Goal: Task Accomplishment & Management: Manage account settings

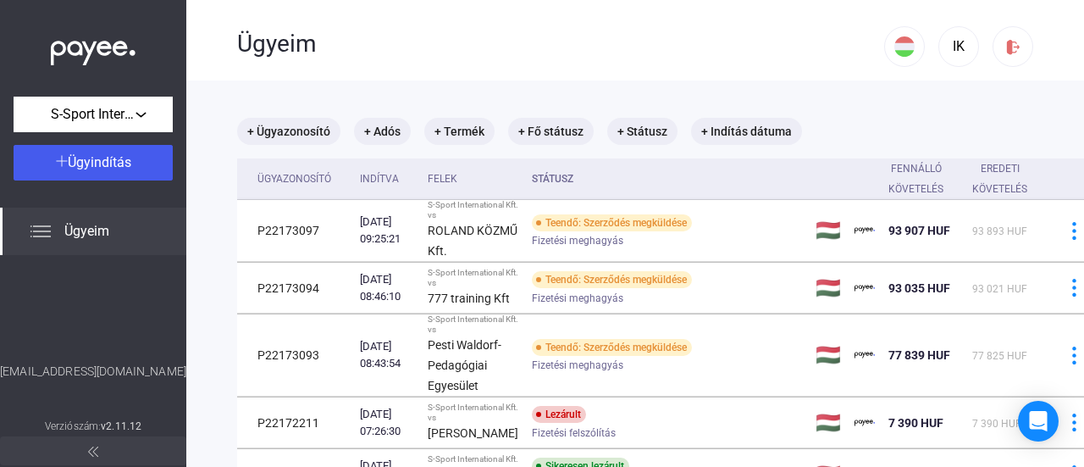
scroll to position [169, 0]
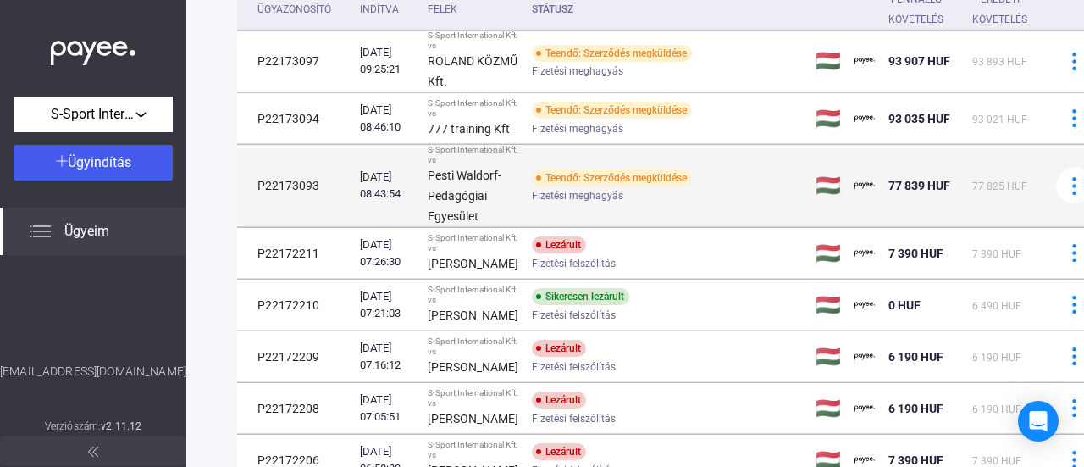
click at [652, 202] on div "Fizetési meghagyás" at bounding box center [667, 196] width 270 height 13
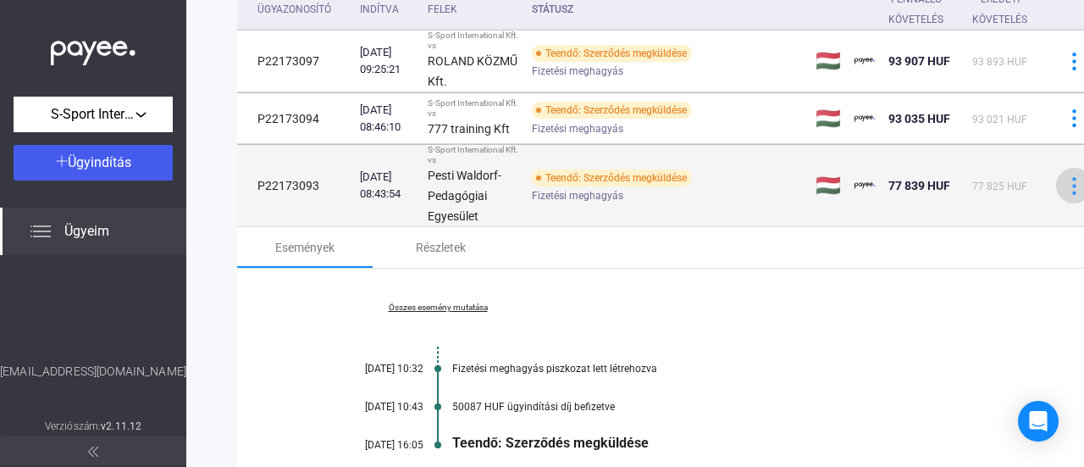
click at [1065, 195] on img at bounding box center [1074, 186] width 18 height 18
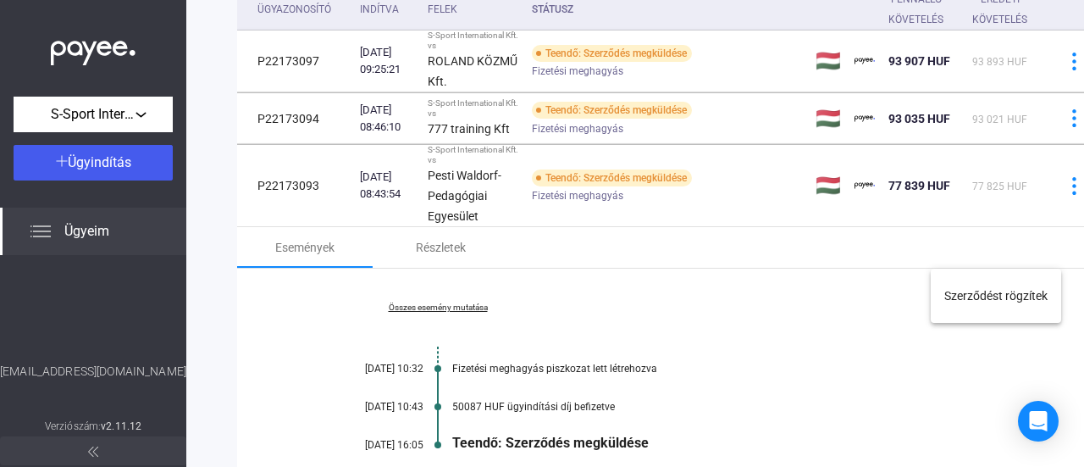
click at [566, 292] on div at bounding box center [542, 233] width 1084 height 467
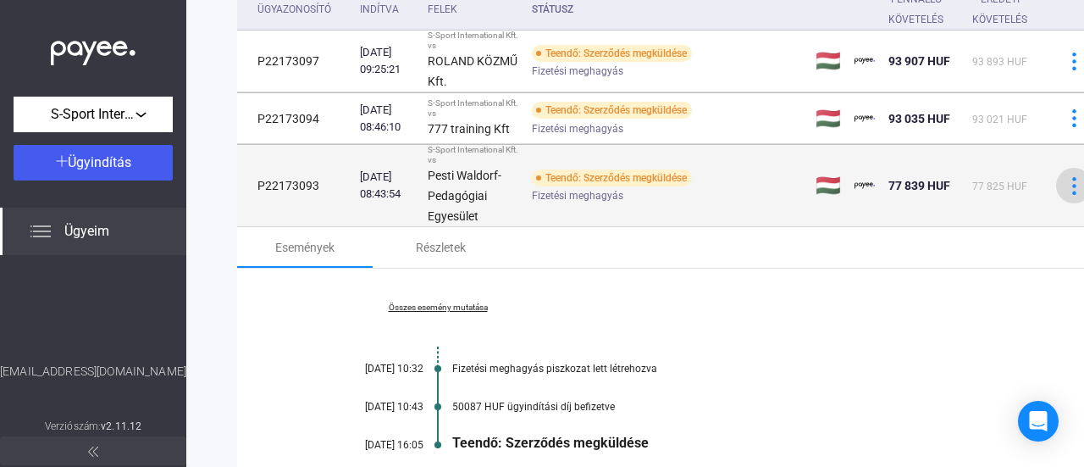
click at [1065, 195] on img at bounding box center [1074, 186] width 18 height 18
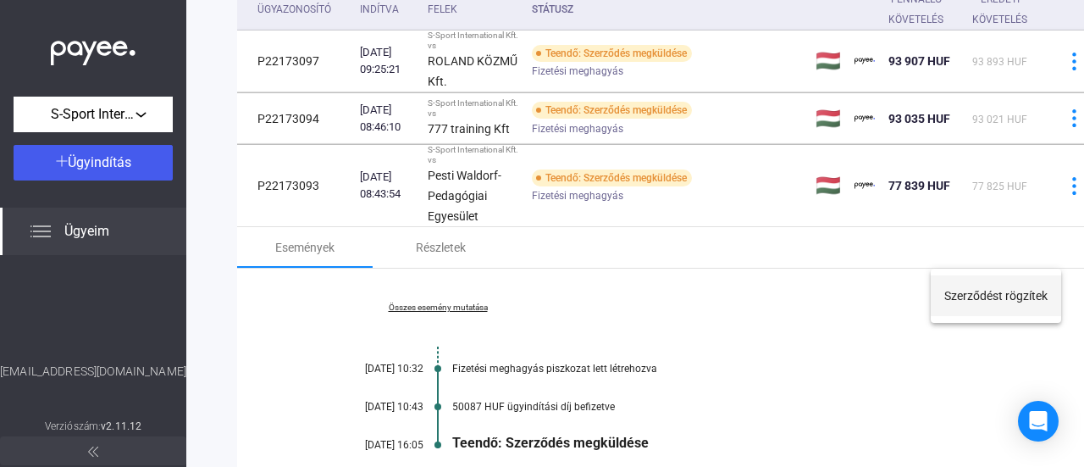
click at [1006, 296] on button "Szerződést rögzítek" at bounding box center [996, 295] width 130 height 41
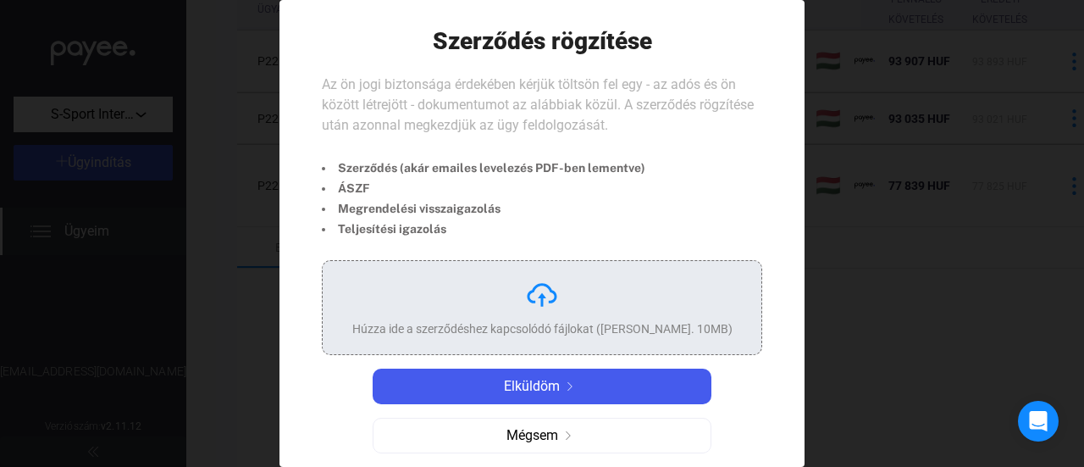
click at [502, 297] on div "Húzza ide a szerződéshez kapcsolódó fájlokat ([PERSON_NAME]. 10MB)" at bounding box center [542, 307] width 380 height 59
click at [834, 146] on div at bounding box center [542, 233] width 1084 height 467
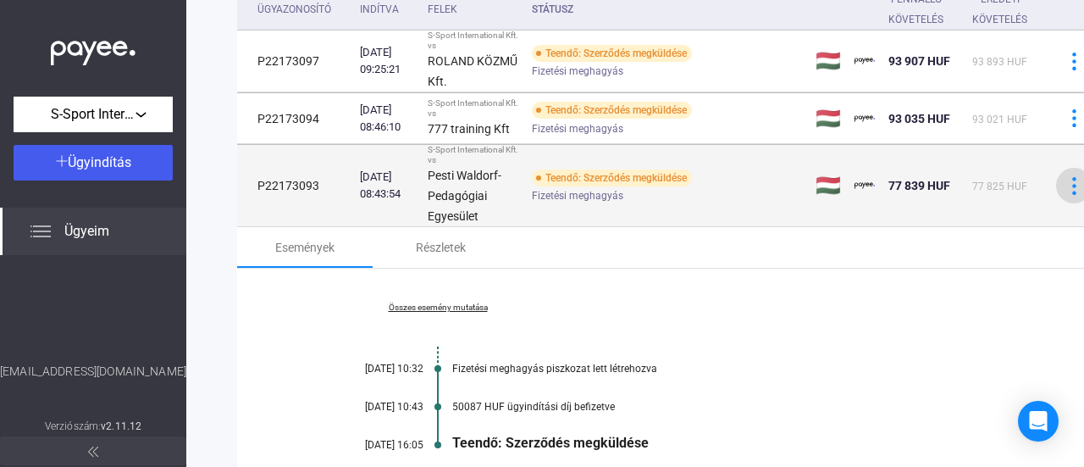
click at [1065, 195] on img at bounding box center [1074, 186] width 18 height 18
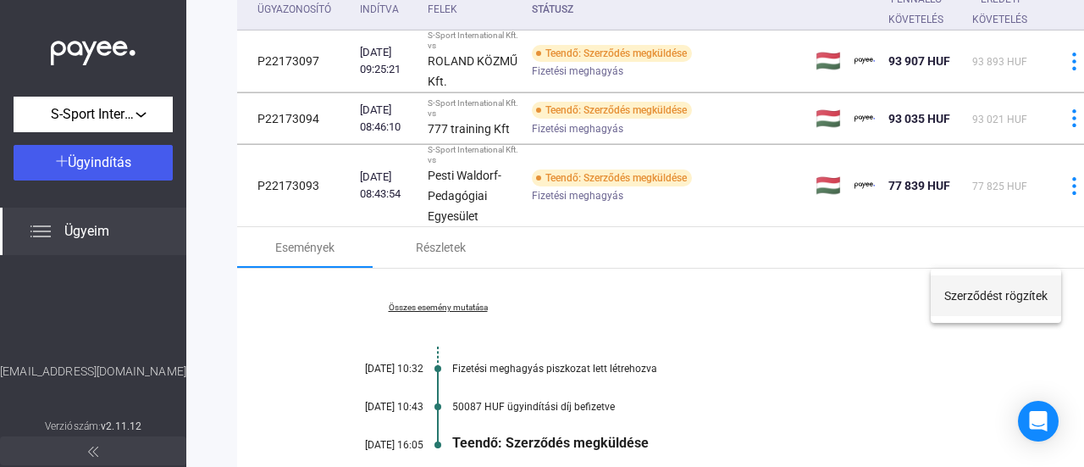
click at [1018, 306] on button "Szerződést rögzítek" at bounding box center [996, 295] width 130 height 41
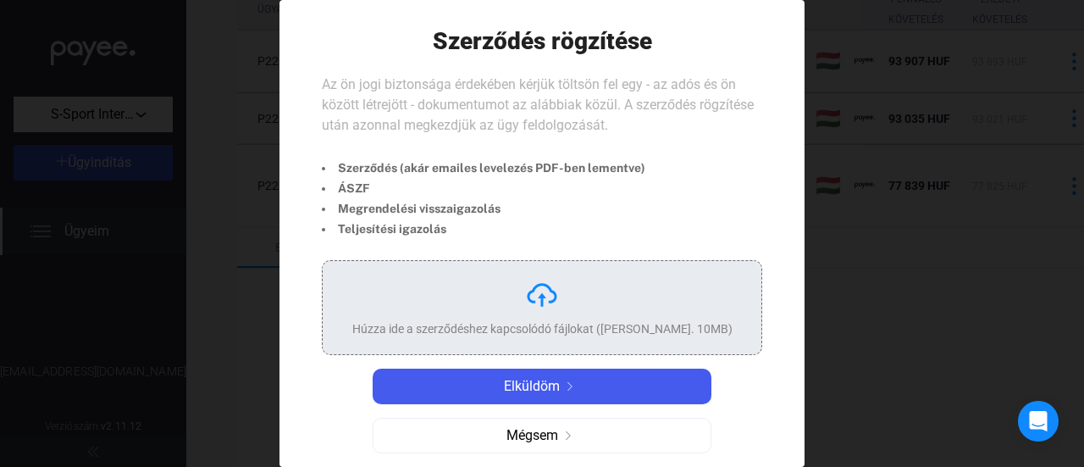
click at [496, 320] on div "Húzza ide a szerződéshez kapcsolódó fájlokat ([PERSON_NAME]. 10MB)" at bounding box center [542, 328] width 380 height 17
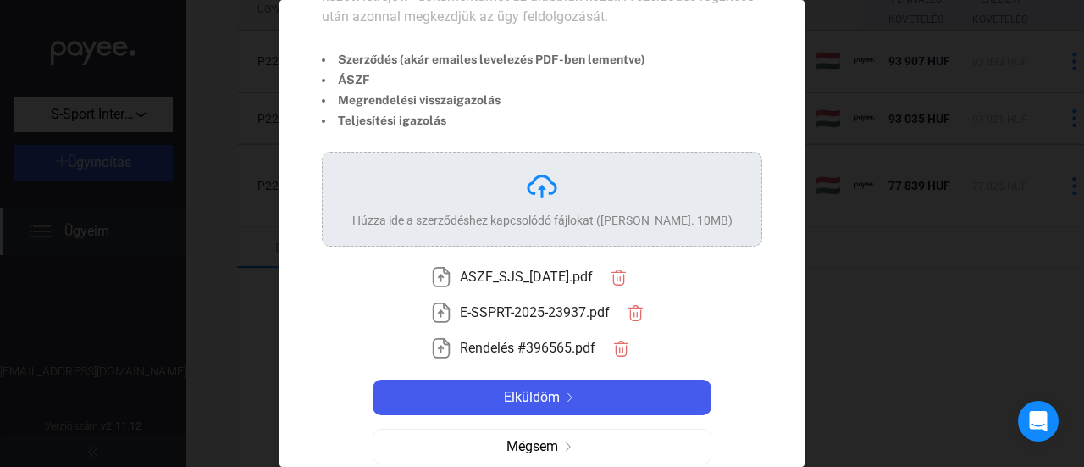
scroll to position [125, 0]
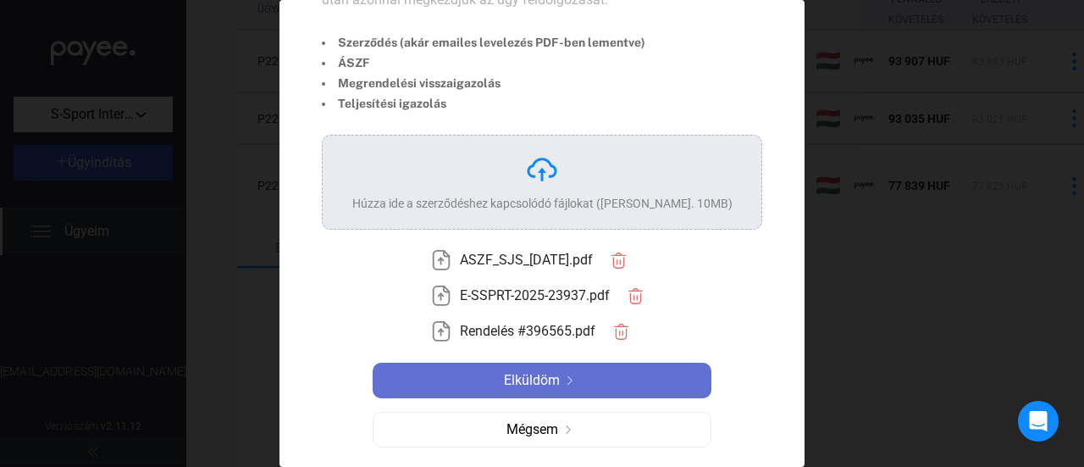
click at [584, 374] on div "Elküldöm" at bounding box center [542, 380] width 329 height 20
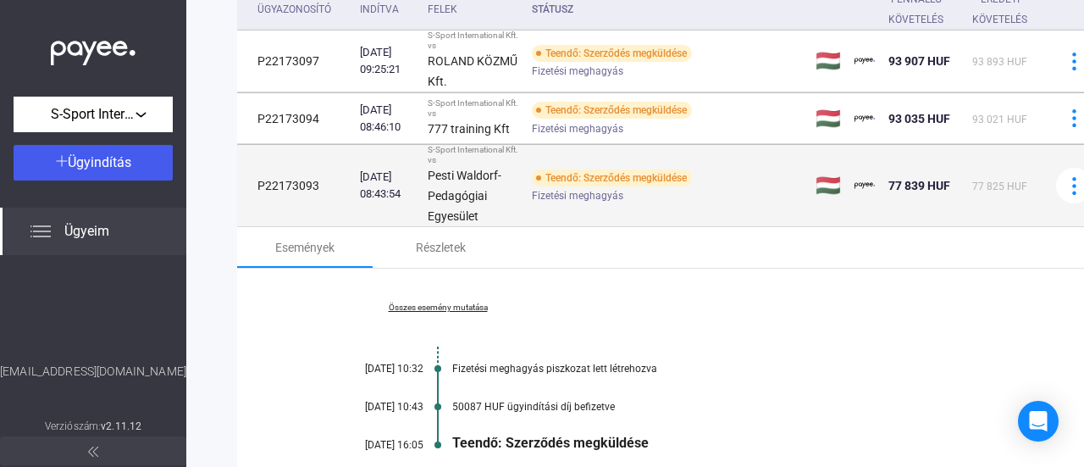
scroll to position [80, 0]
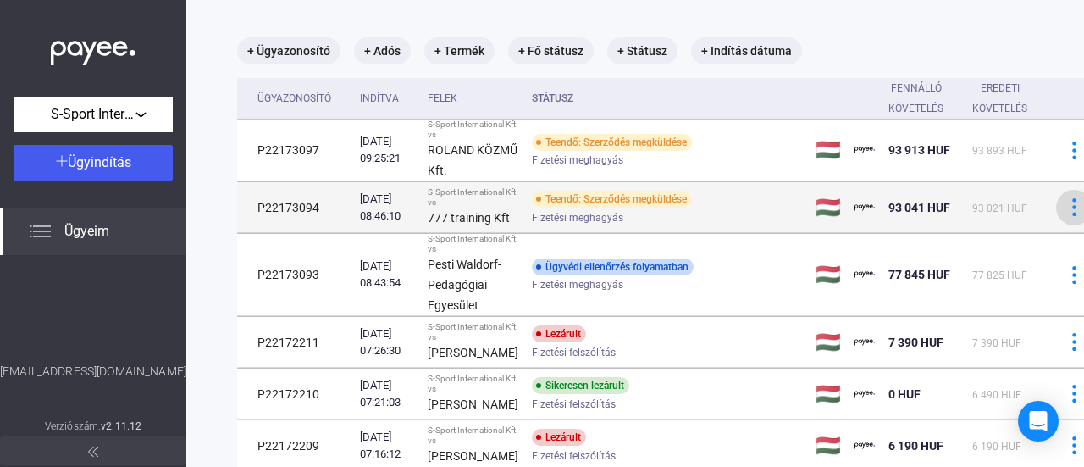
click at [1065, 216] on img at bounding box center [1074, 207] width 18 height 18
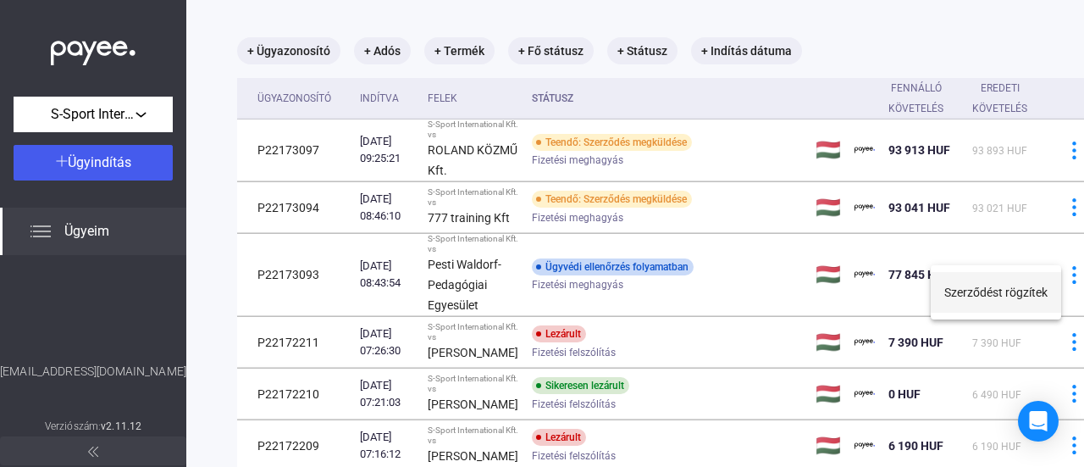
click at [1006, 289] on button "Szerződést rögzítek" at bounding box center [996, 292] width 130 height 41
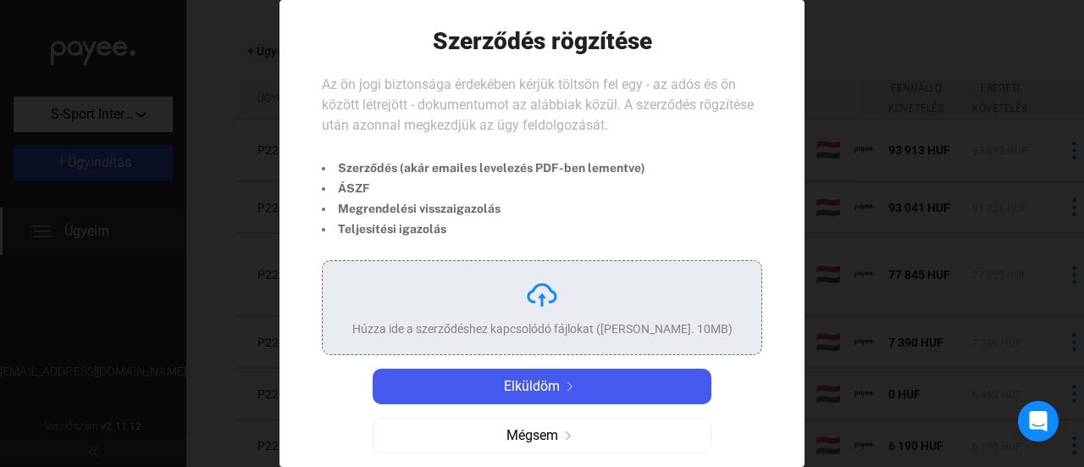
click at [515, 329] on div "Húzza ide a szerződéshez kapcsolódó fájlokat ([PERSON_NAME]. 10MB)" at bounding box center [542, 328] width 380 height 17
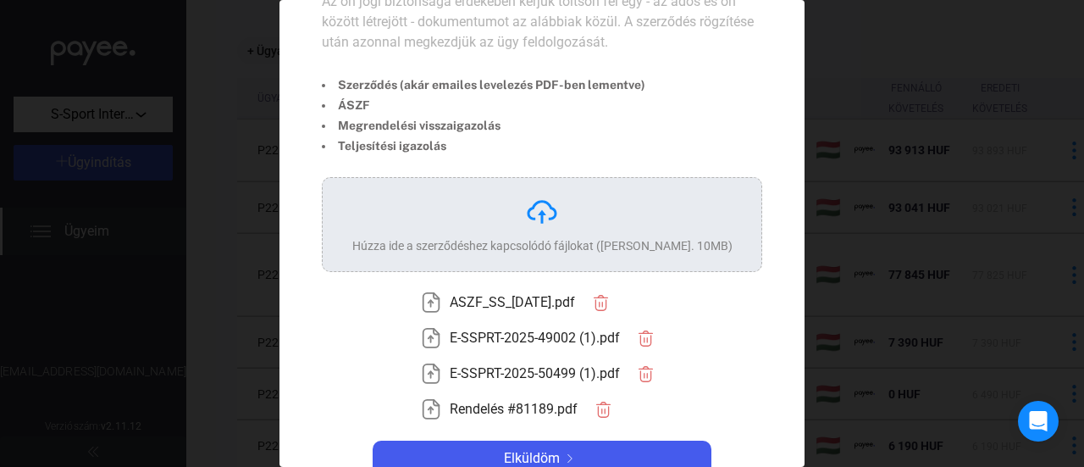
scroll to position [161, 0]
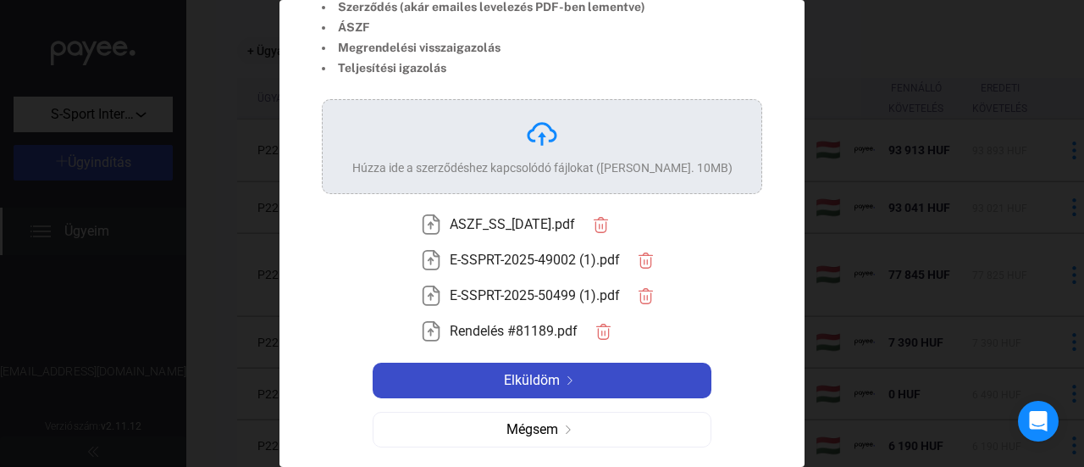
click at [637, 370] on div "Elküldöm" at bounding box center [542, 380] width 329 height 20
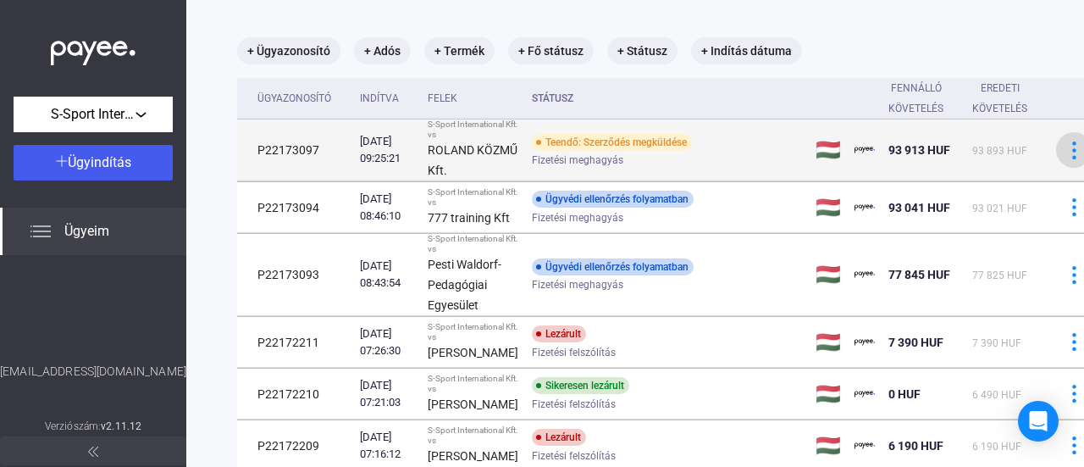
click at [1065, 159] on img at bounding box center [1074, 150] width 18 height 18
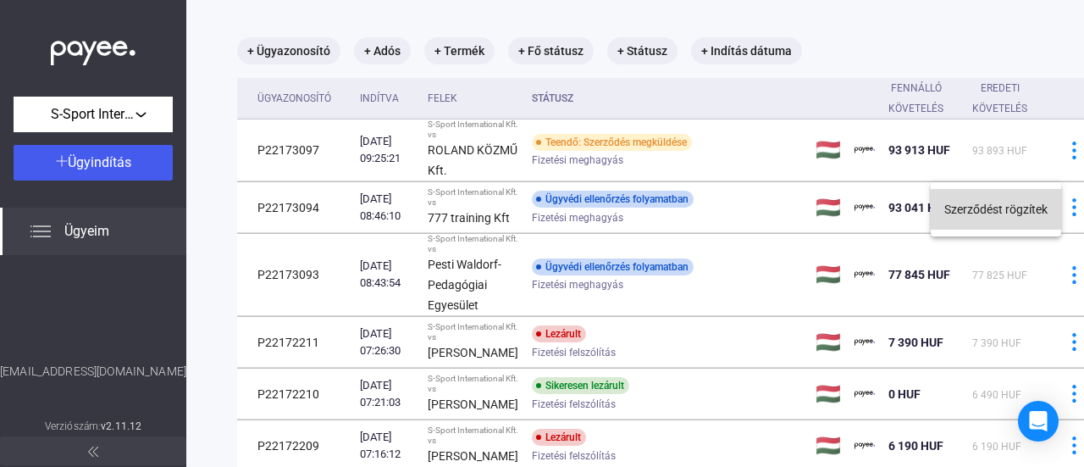
click at [1012, 212] on button "Szerződést rögzítek" at bounding box center [996, 209] width 130 height 41
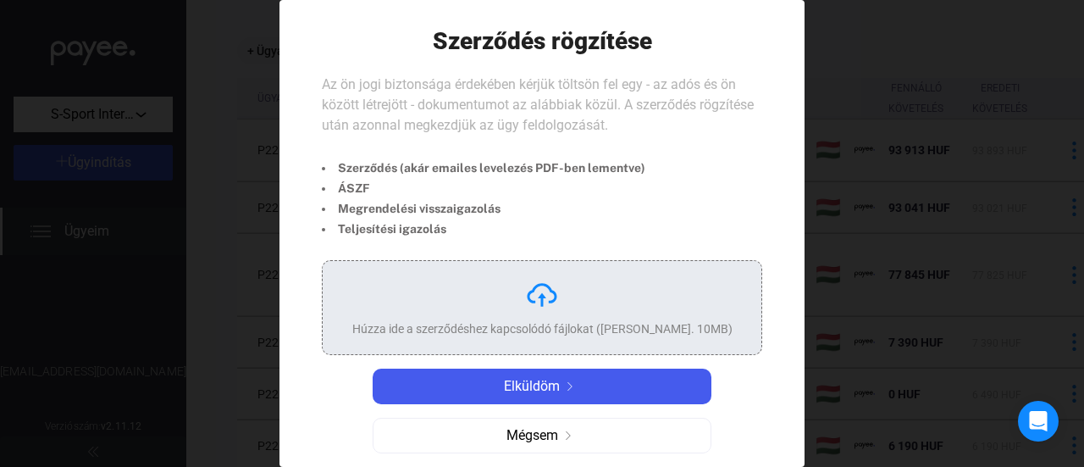
click at [523, 316] on div "Húzza ide a szerződéshez kapcsolódó fájlokat ([PERSON_NAME]. 10MB)" at bounding box center [542, 307] width 380 height 59
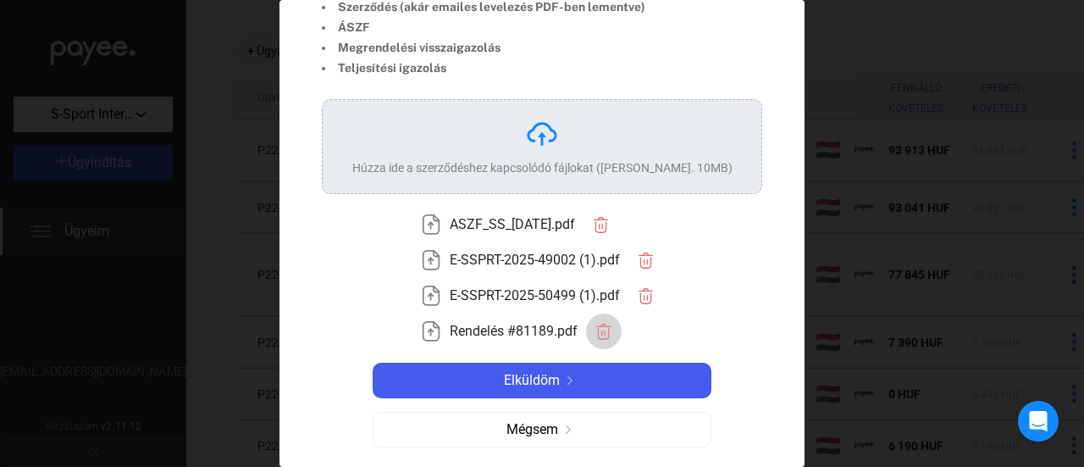
click at [606, 335] on img "button" at bounding box center [604, 332] width 18 height 18
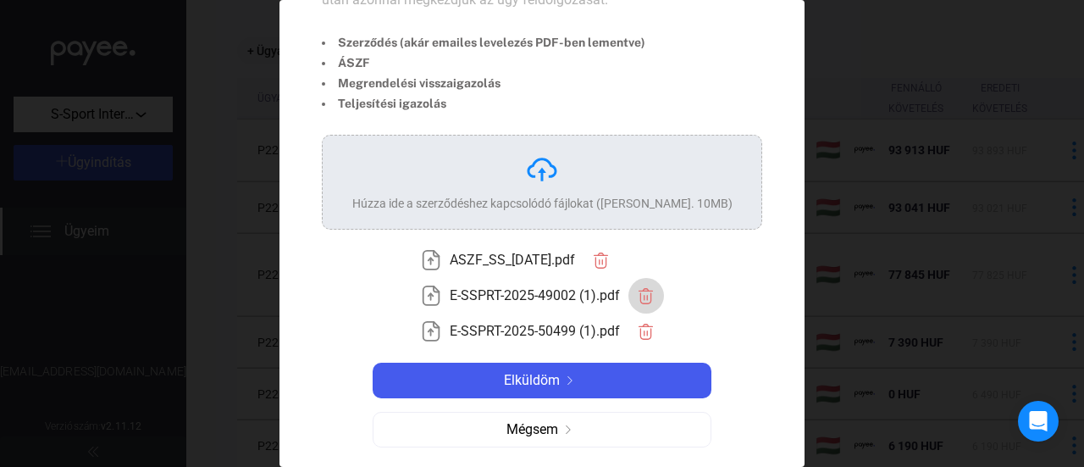
click at [640, 301] on img "button" at bounding box center [646, 296] width 18 height 18
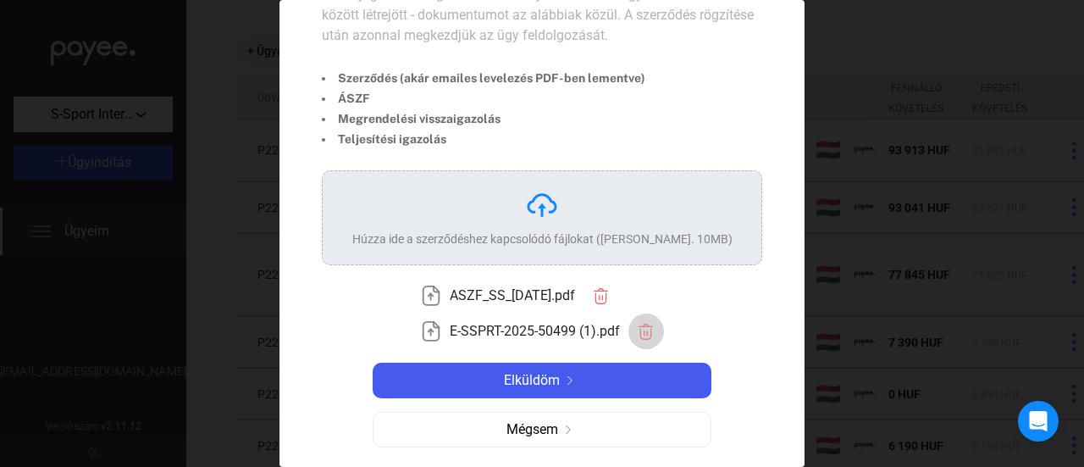
click at [637, 321] on button "button" at bounding box center [646, 331] width 36 height 36
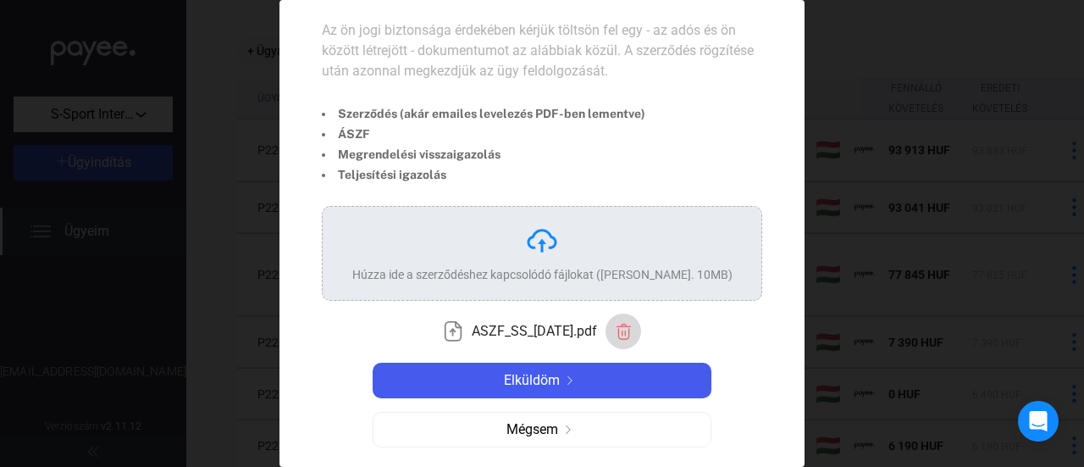
click at [632, 324] on img "button" at bounding box center [624, 332] width 18 height 18
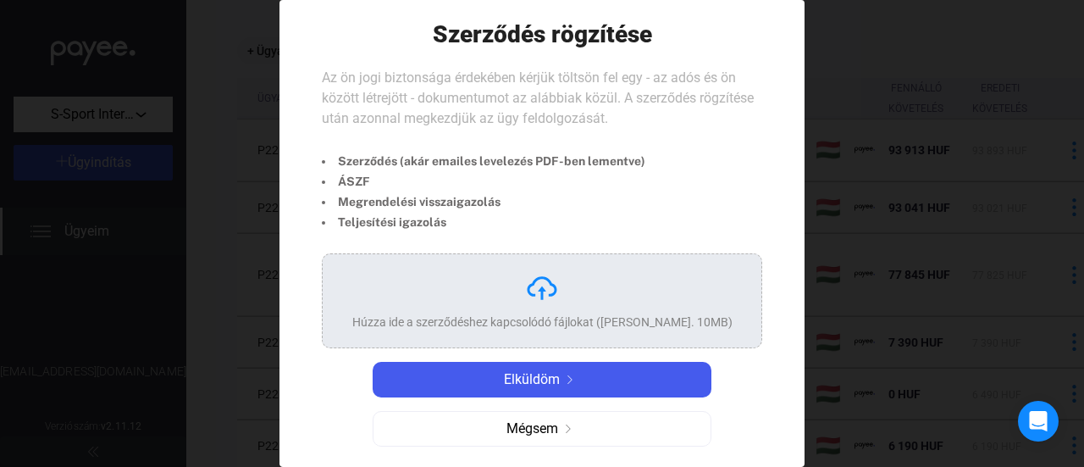
scroll to position [6, 0]
click at [919, 207] on div at bounding box center [542, 233] width 1084 height 467
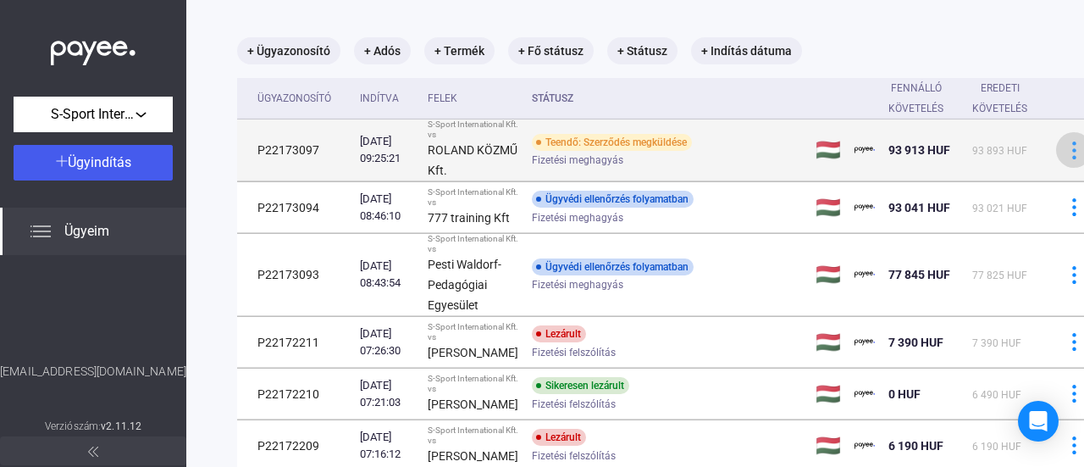
click at [1065, 159] on img at bounding box center [1074, 150] width 18 height 18
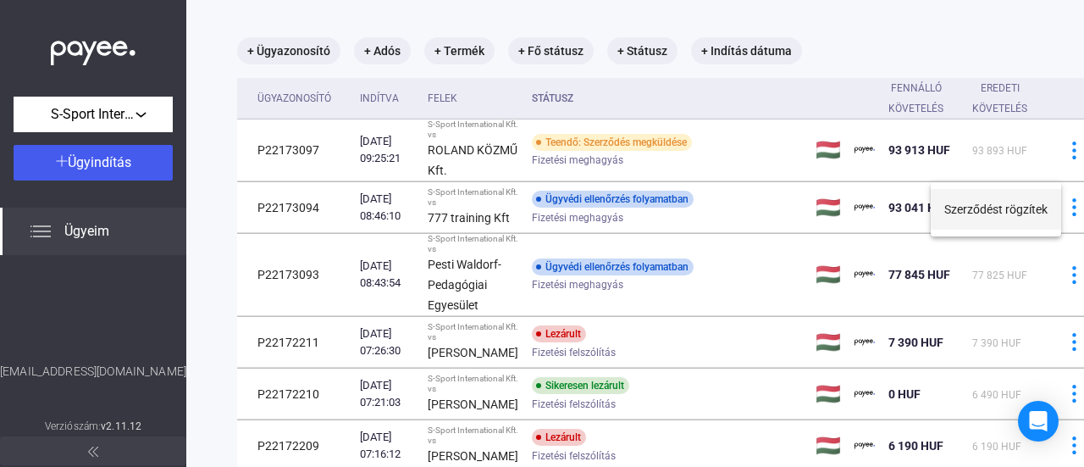
click at [994, 214] on button "Szerződést rögzítek" at bounding box center [996, 209] width 130 height 41
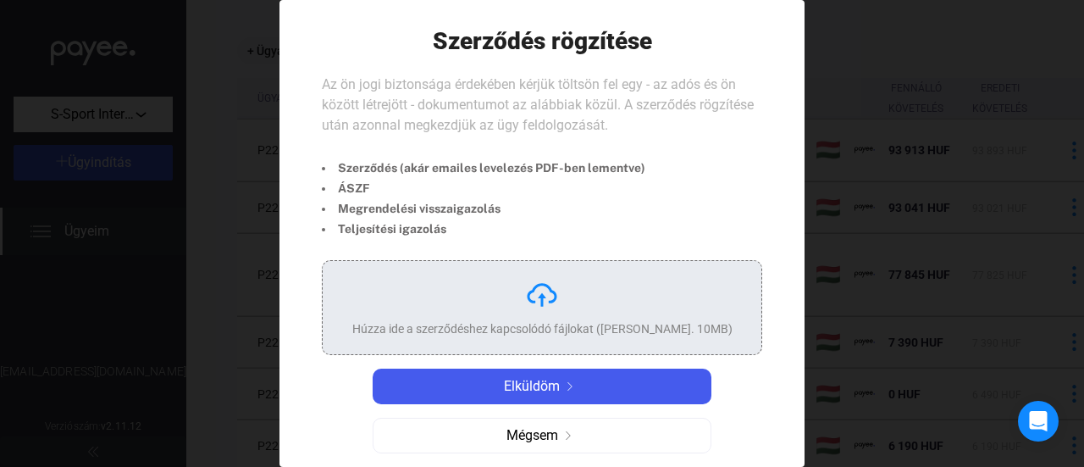
click at [527, 302] on img at bounding box center [542, 295] width 34 height 34
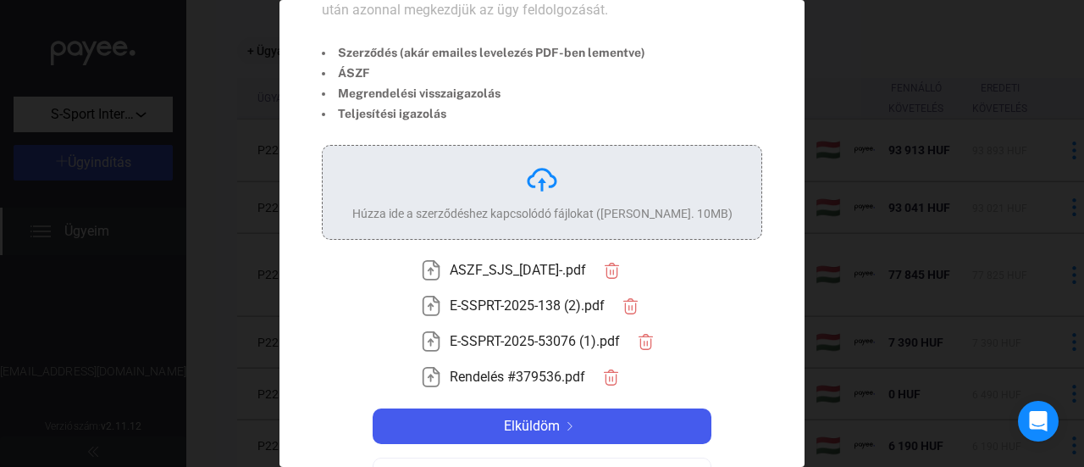
scroll to position [161, 0]
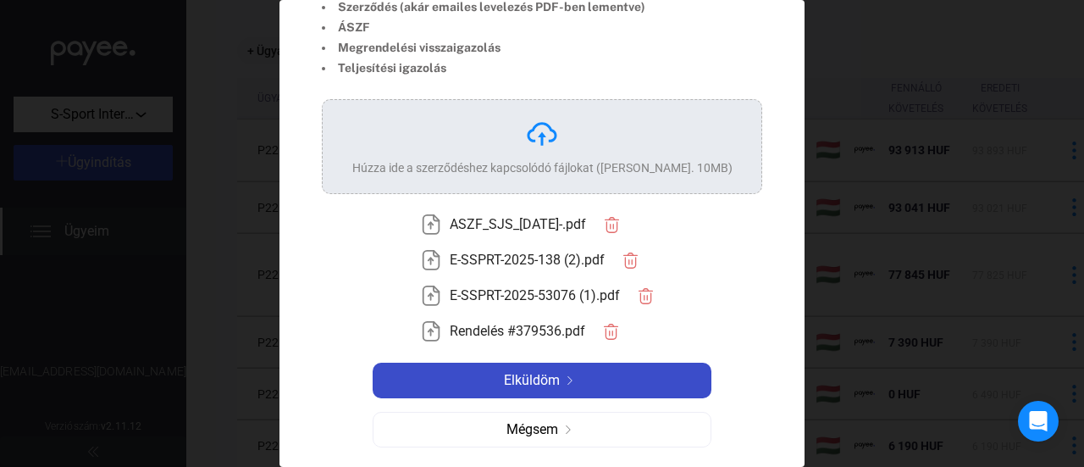
click at [528, 382] on span "Elküldöm" at bounding box center [532, 380] width 56 height 20
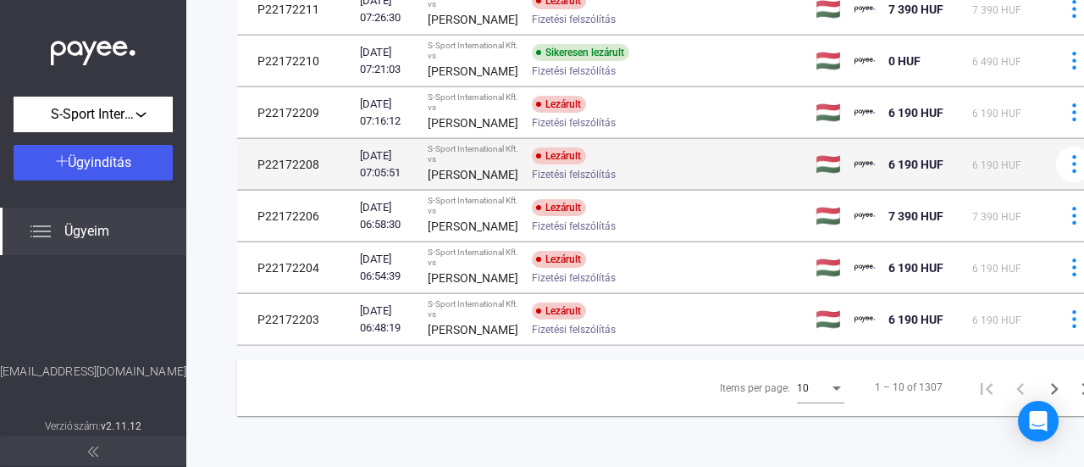
scroll to position [610, 0]
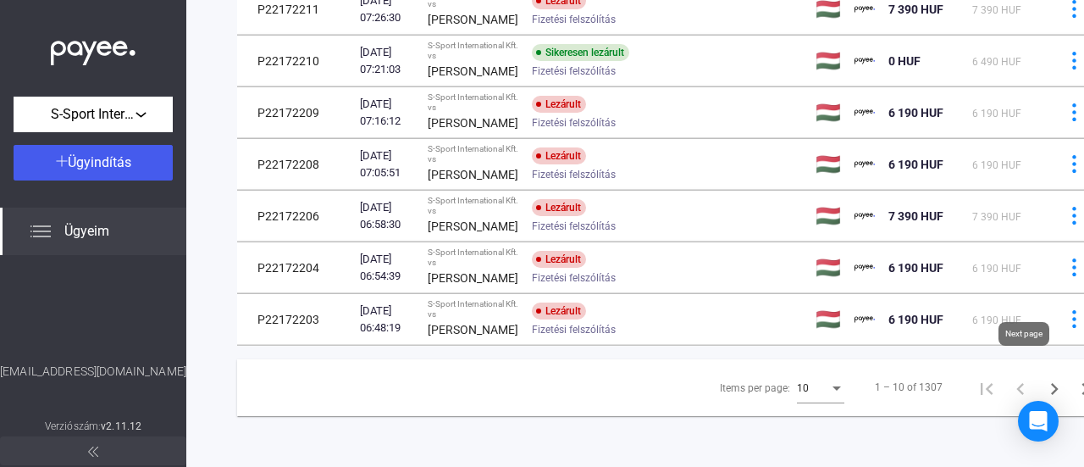
click at [1051, 383] on icon "Next page" at bounding box center [1055, 389] width 8 height 12
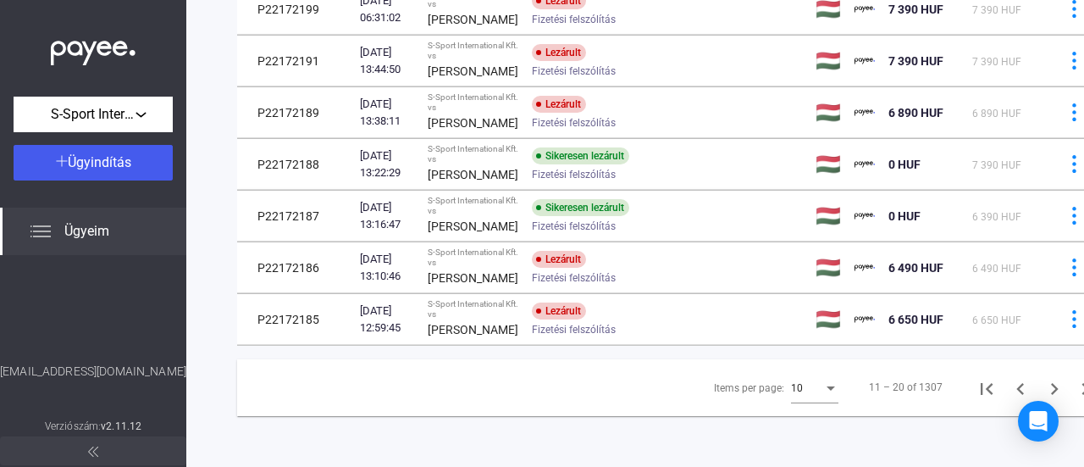
scroll to position [589, 0]
click at [1042, 401] on icon "Next page" at bounding box center [1054, 389] width 24 height 24
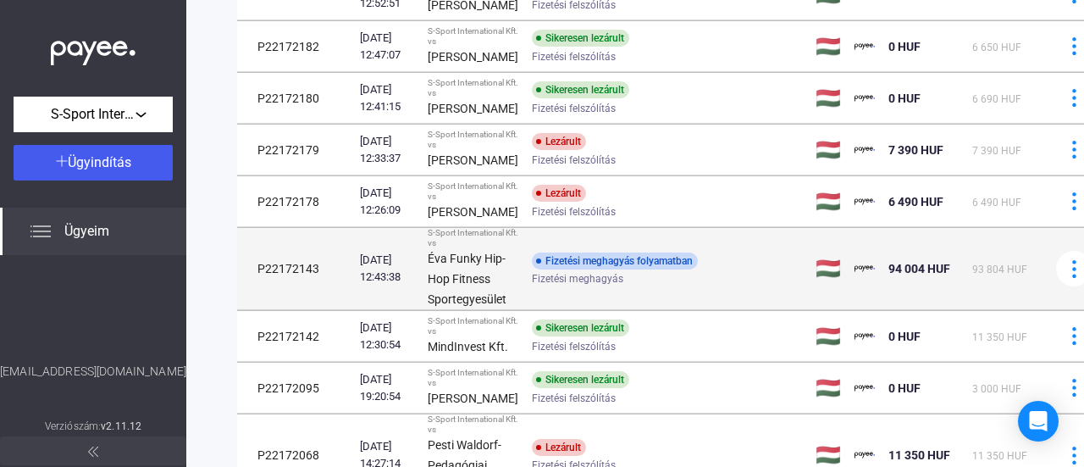
scroll to position [250, 0]
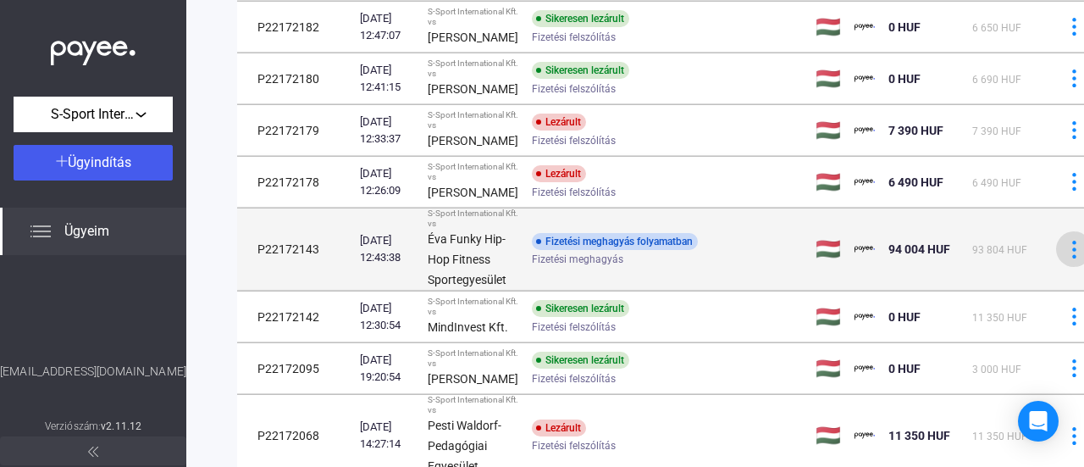
click at [1065, 258] on img at bounding box center [1074, 250] width 18 height 18
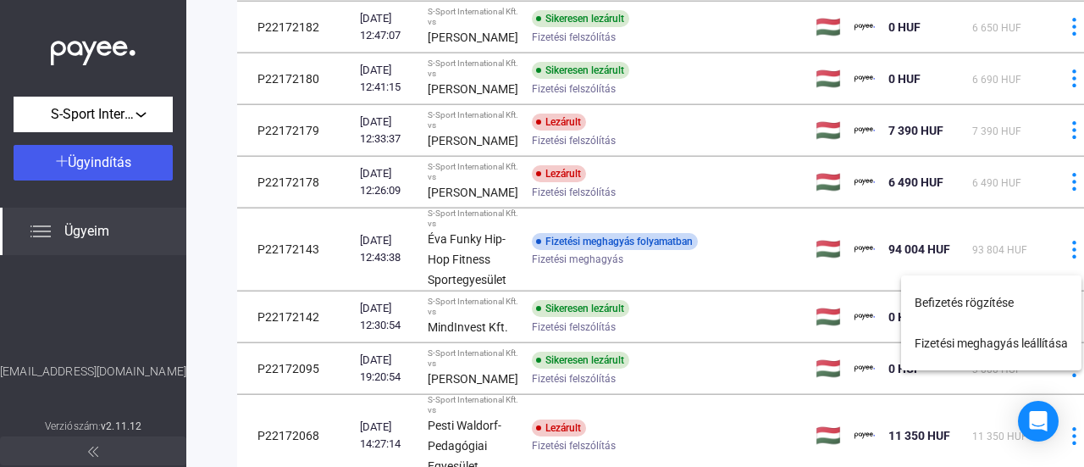
click at [655, 257] on div at bounding box center [542, 233] width 1084 height 467
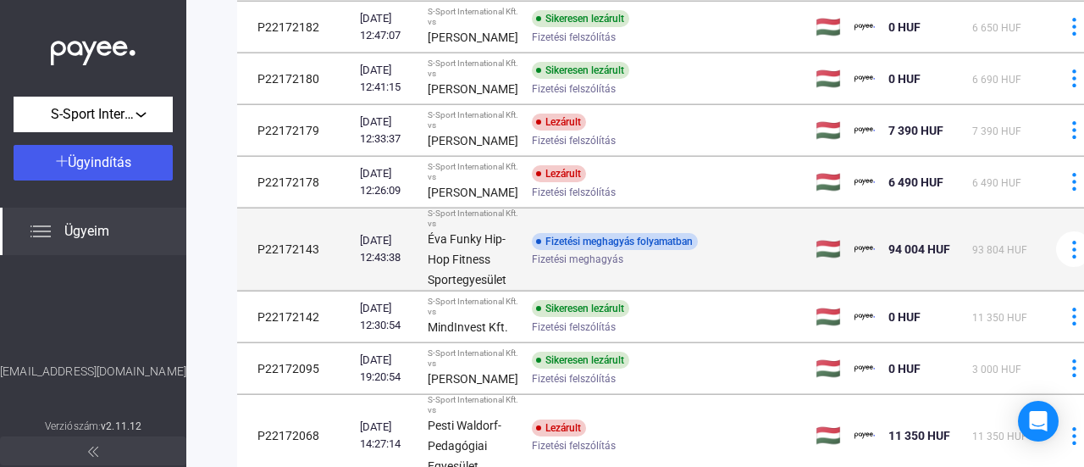
click at [351, 260] on td "P22172143" at bounding box center [295, 249] width 116 height 82
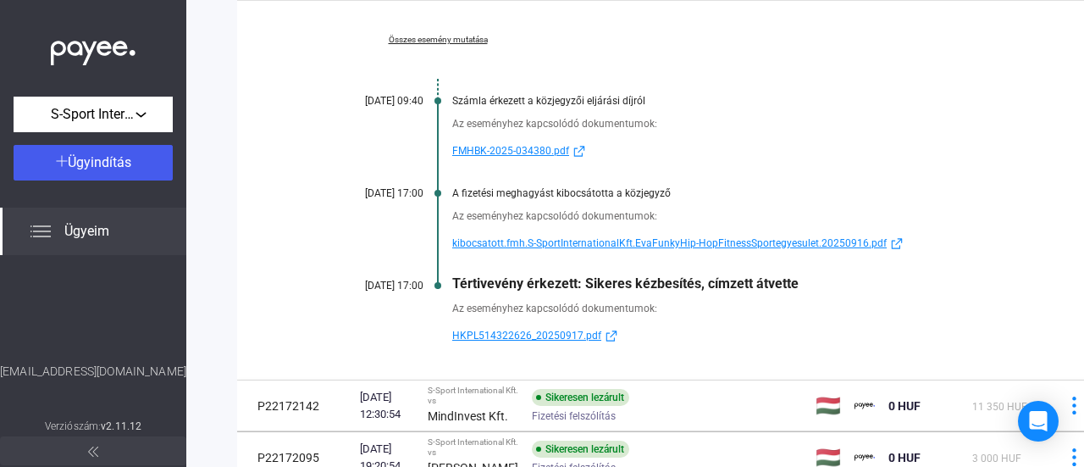
scroll to position [589, 0]
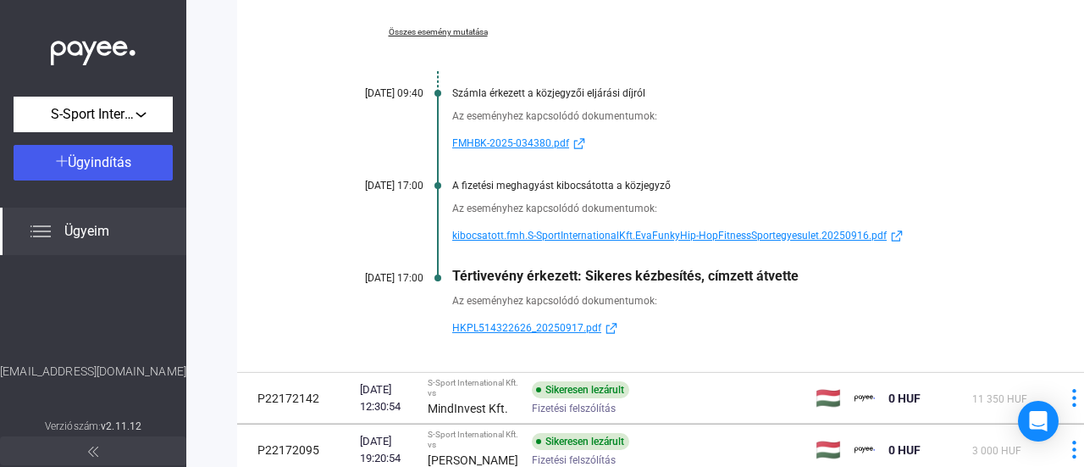
click at [516, 333] on span "HKPL514322626_20250917.pdf" at bounding box center [526, 328] width 149 height 20
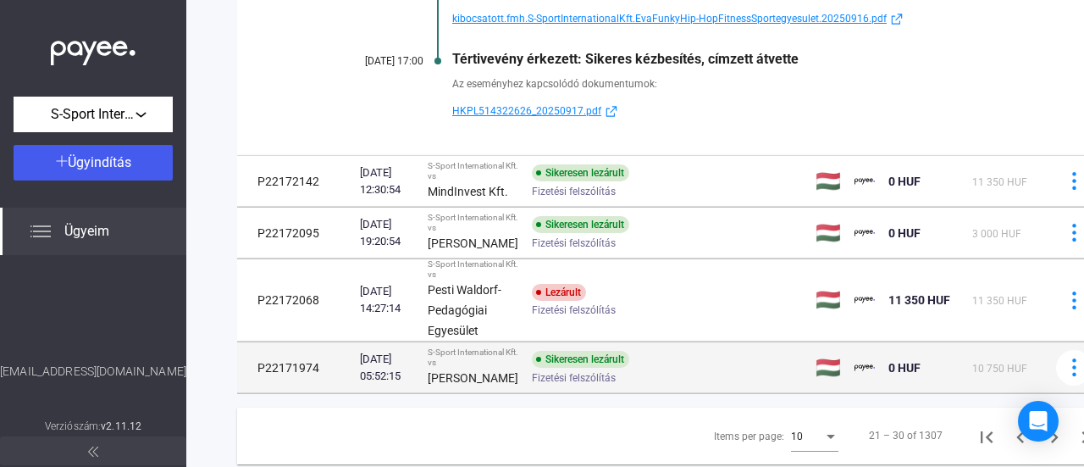
scroll to position [883, 0]
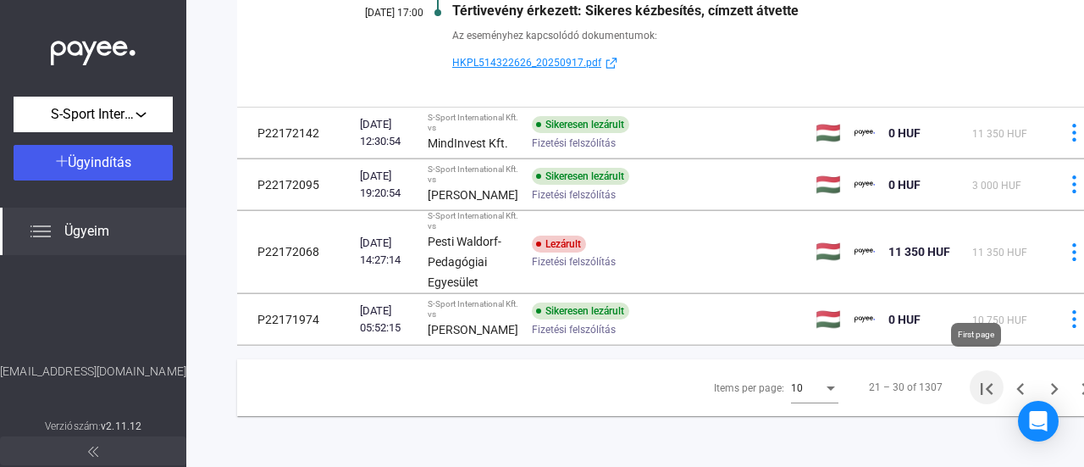
click at [976, 377] on icon "First page" at bounding box center [987, 389] width 24 height 24
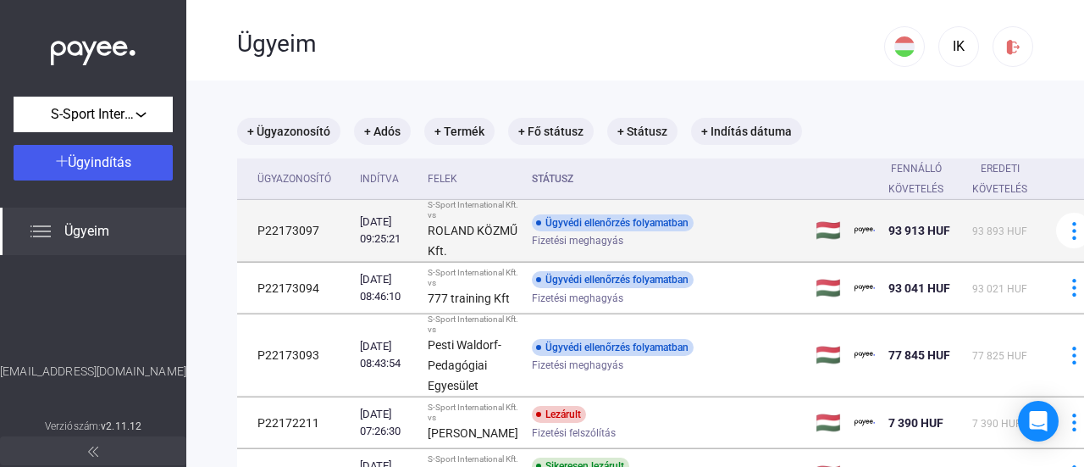
scroll to position [85, 0]
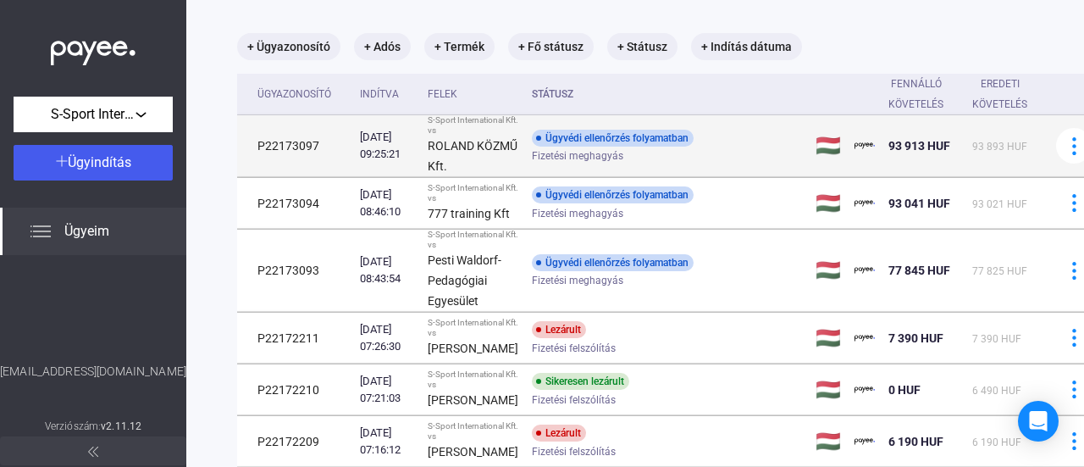
click at [711, 177] on td "Ügyvédi ellenőrzés folyamatban Fizetési meghagyás" at bounding box center [667, 146] width 284 height 62
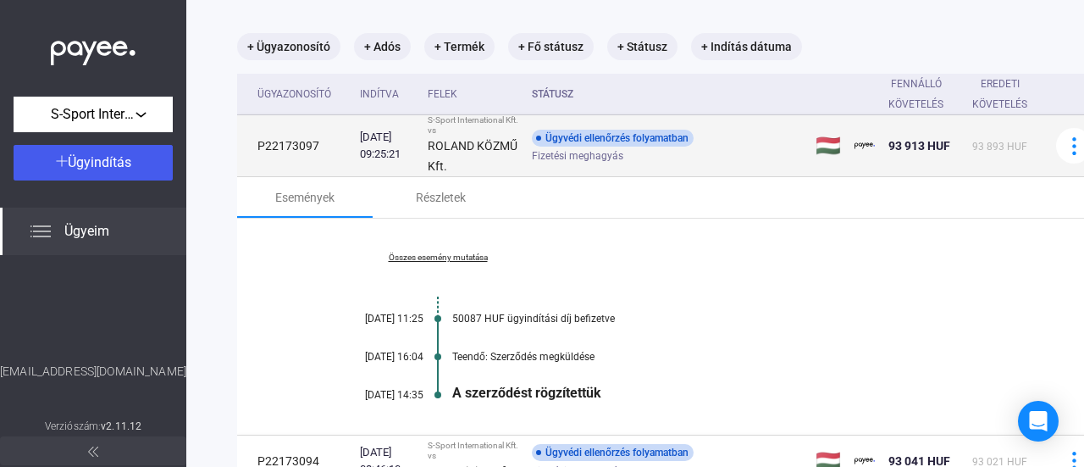
click at [642, 163] on div "Fizetési meghagyás" at bounding box center [667, 156] width 270 height 13
